Goal: Transaction & Acquisition: Download file/media

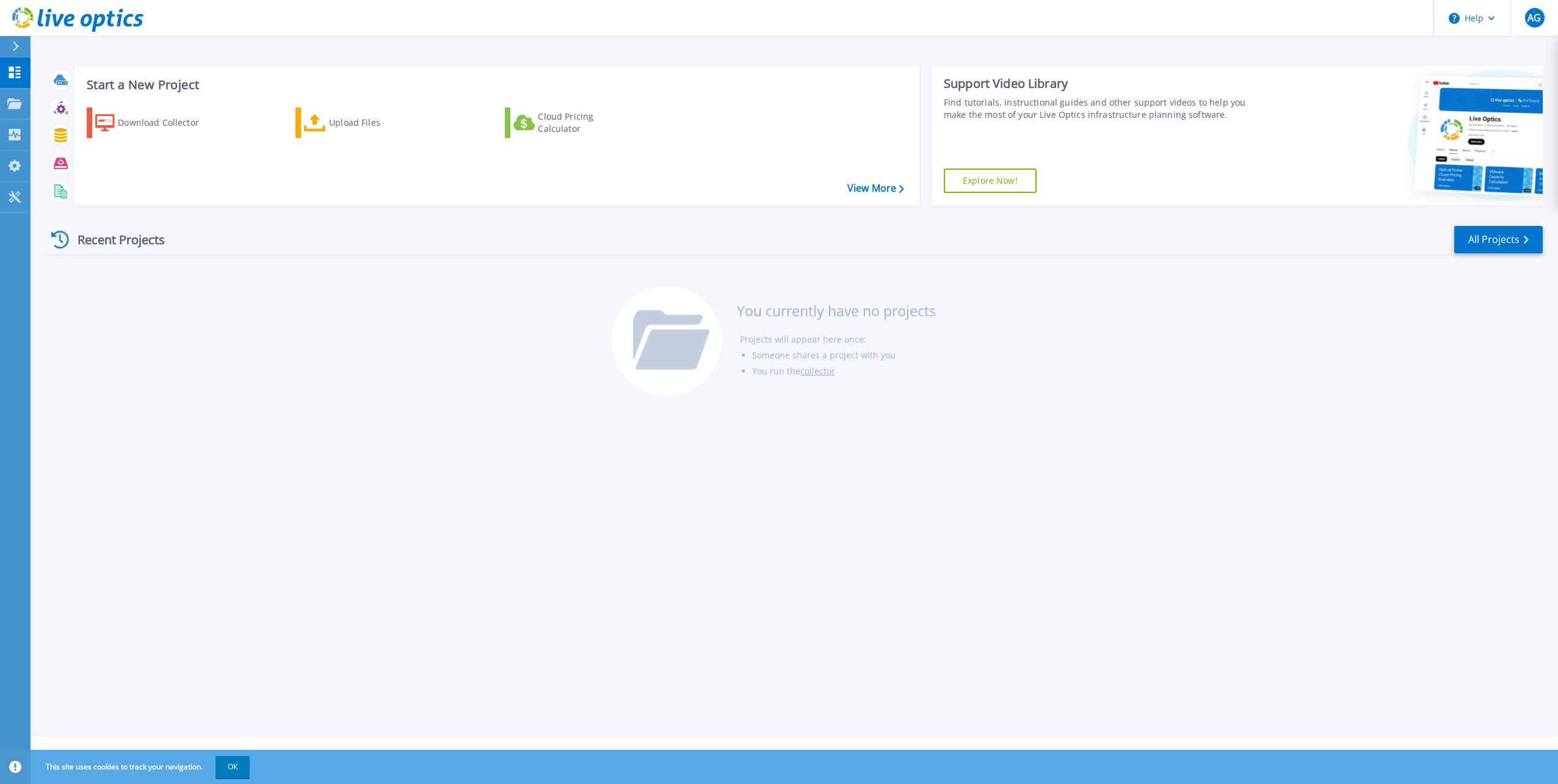
click at [491, 184] on div "Download Collector Upload Files Cloud Pricing Calculator" at bounding box center [496, 148] width 837 height 102
click at [159, 116] on div "Download Collector" at bounding box center [166, 123] width 97 height 24
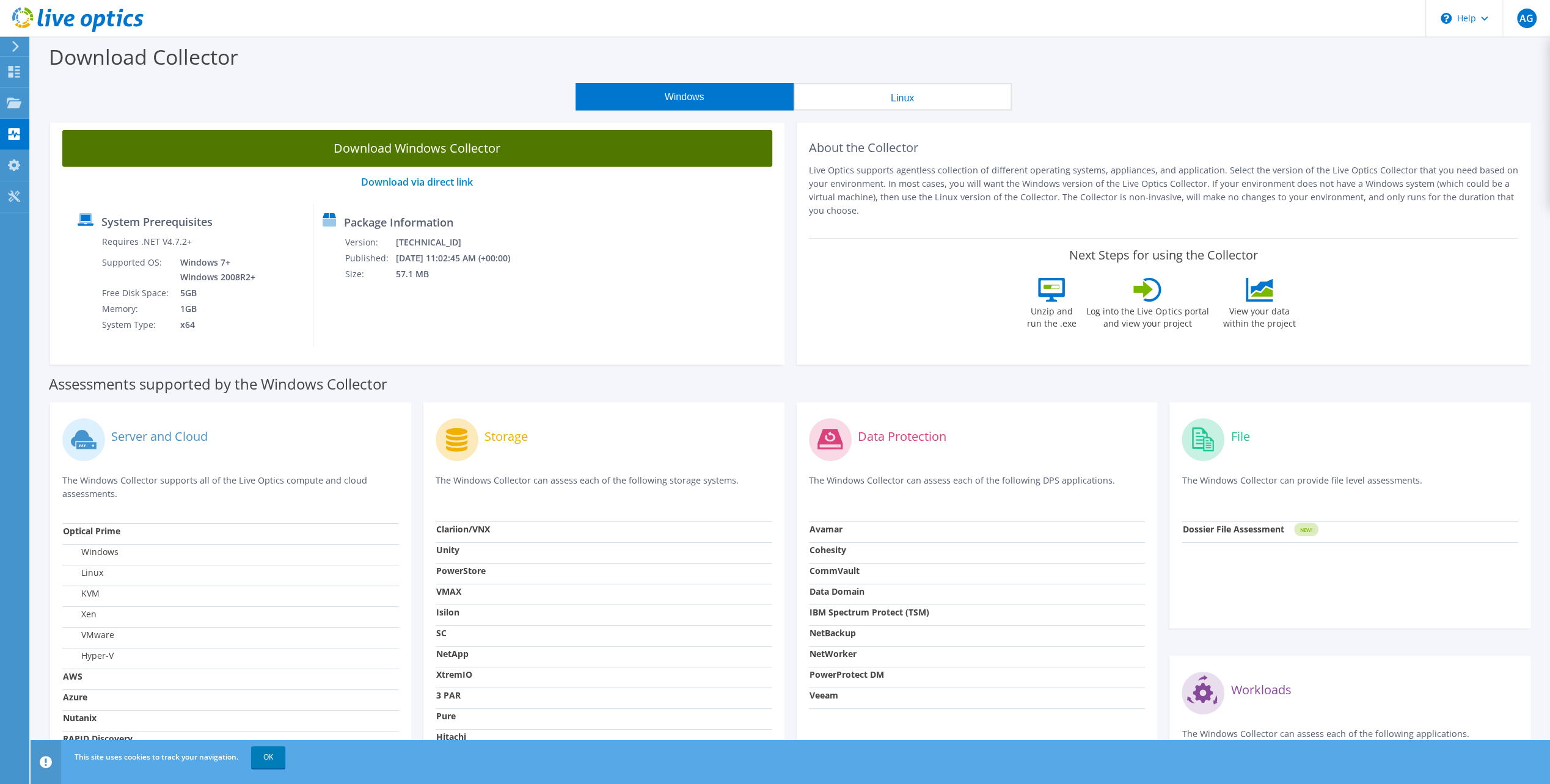
click at [376, 142] on link "Download Windows Collector" at bounding box center [417, 149] width 709 height 37
